Goal: Information Seeking & Learning: Check status

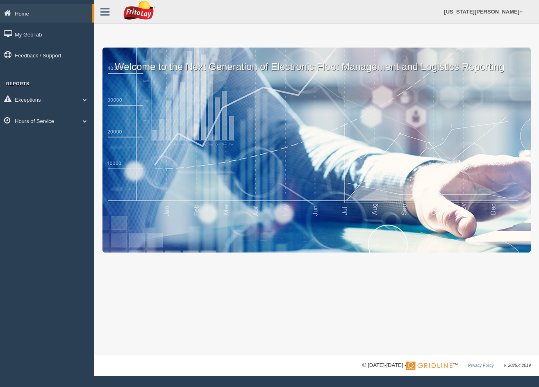
click at [77, 124] on link "Hours of Service" at bounding box center [47, 120] width 94 height 18
click at [77, 136] on link "HOS Explanation Reports" at bounding box center [53, 139] width 77 height 15
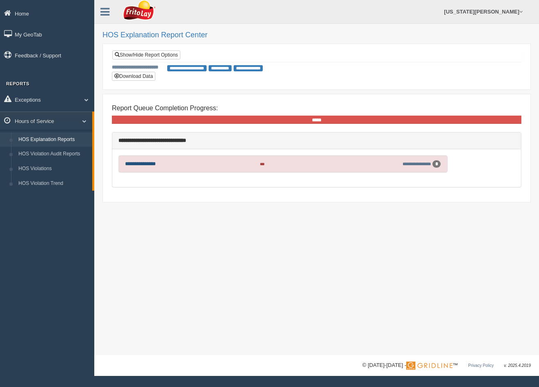
click at [148, 163] on link "**********" at bounding box center [140, 163] width 31 height 5
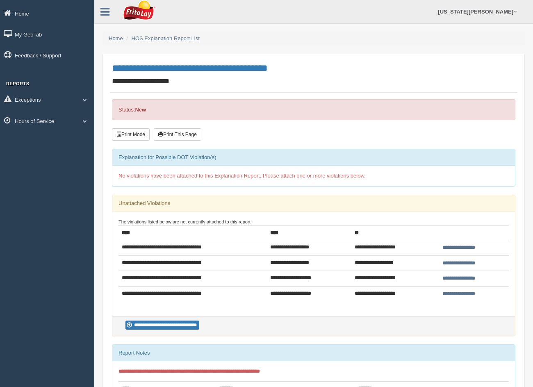
click at [458, 294] on input "**********" at bounding box center [459, 294] width 38 height 9
